Goal: Information Seeking & Learning: Learn about a topic

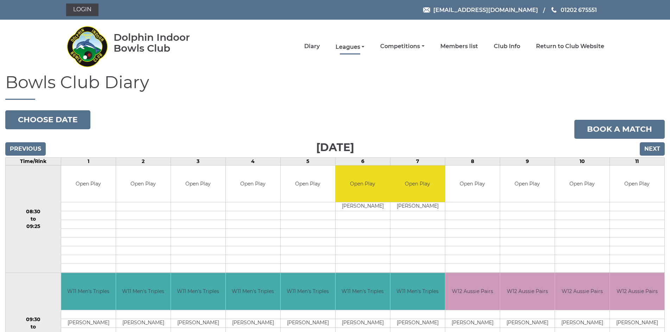
click at [345, 46] on link "Leagues" at bounding box center [350, 47] width 29 height 8
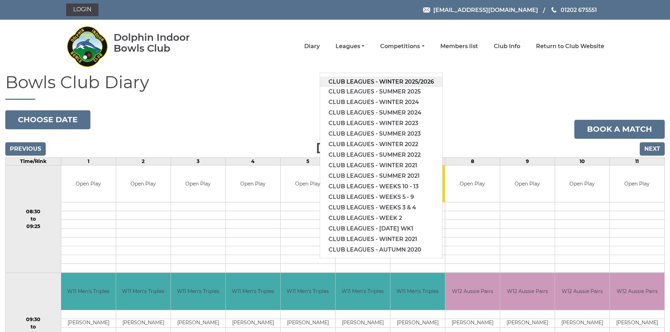
click at [393, 83] on link "Club leagues - Winter 2025/2026" at bounding box center [381, 82] width 122 height 11
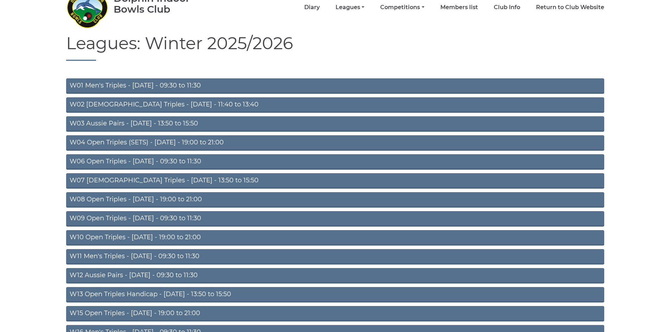
scroll to position [106, 0]
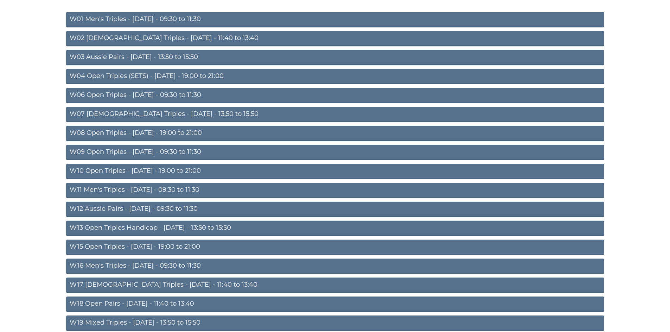
click at [155, 188] on link "W11 Men's Triples - Thursday - 09:30 to 11:30" at bounding box center [335, 190] width 538 height 15
